Goal: Information Seeking & Learning: Learn about a topic

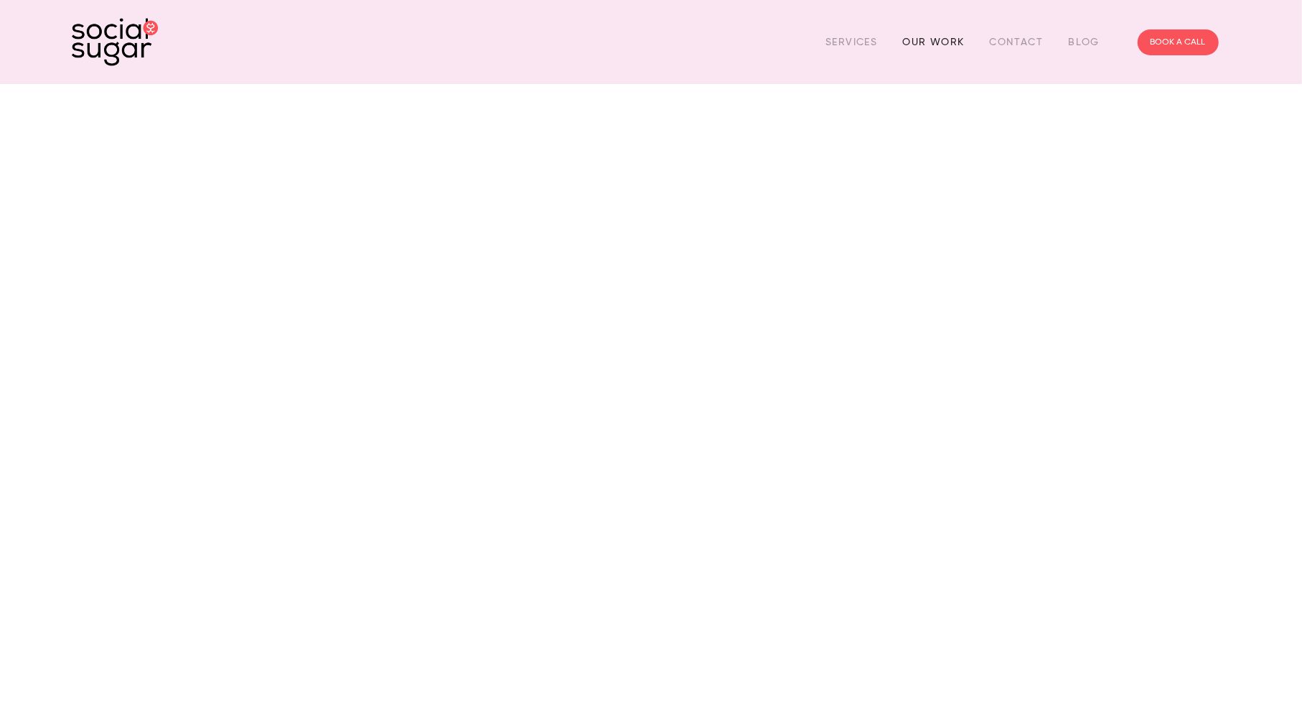
click at [930, 42] on link "Our Work" at bounding box center [933, 42] width 62 height 22
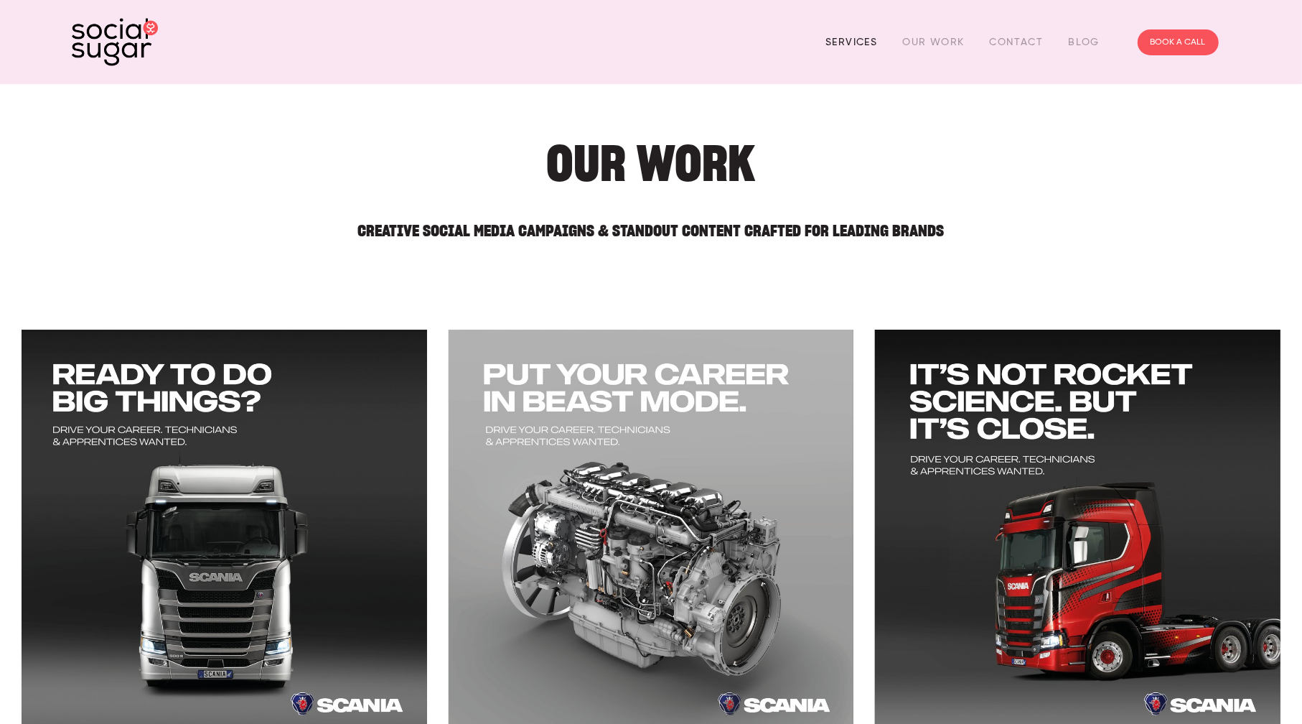
click at [868, 52] on link "Services" at bounding box center [852, 42] width 52 height 22
